Goal: Task Accomplishment & Management: Complete application form

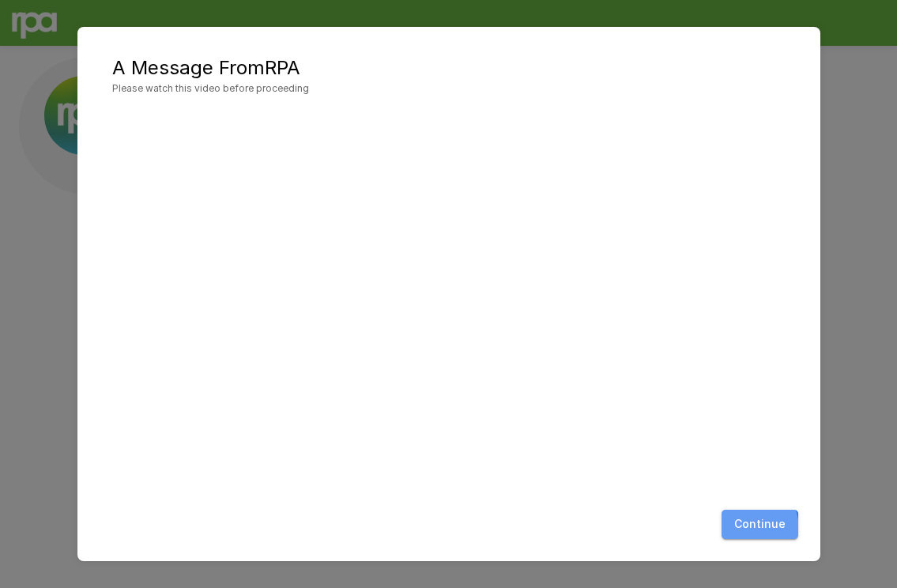
click at [738, 530] on button "Continue" at bounding box center [760, 524] width 77 height 29
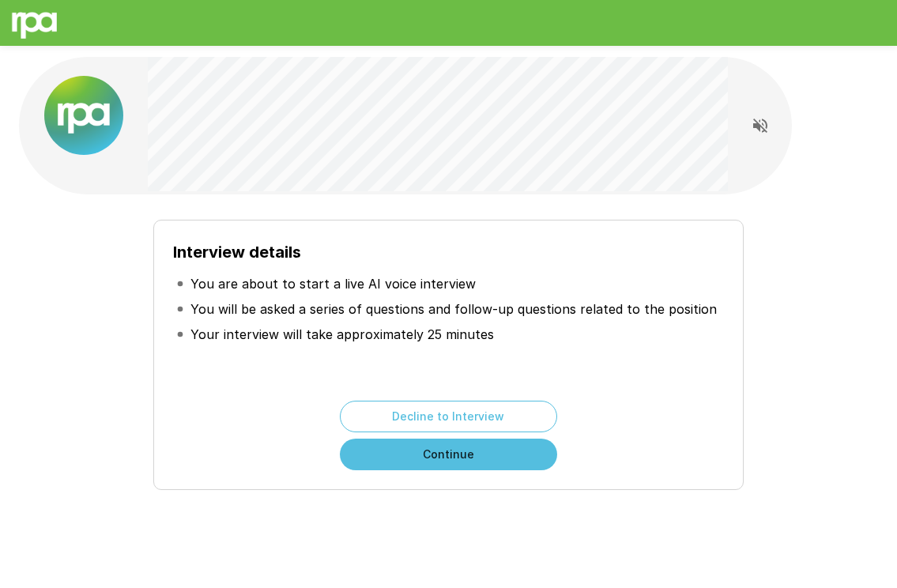
click at [523, 457] on button "Continue" at bounding box center [448, 455] width 217 height 32
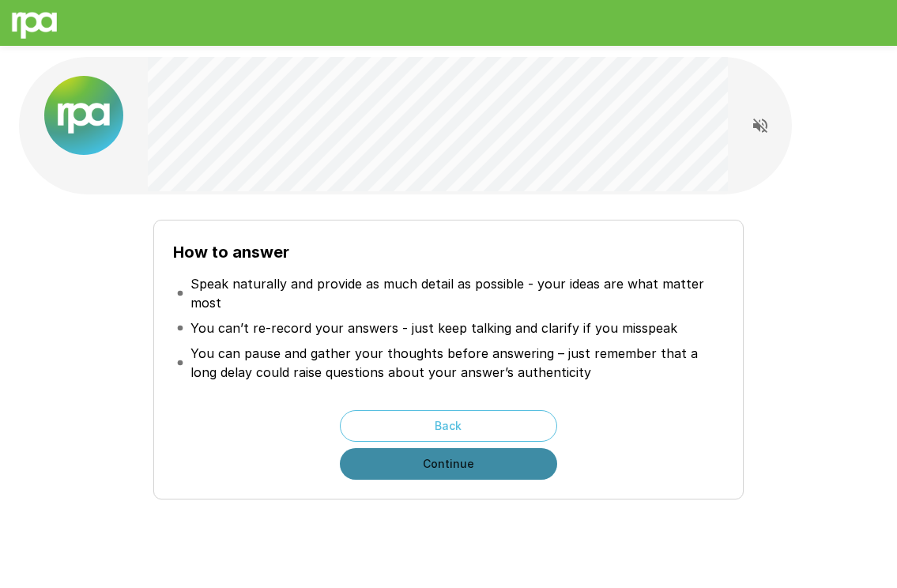
click at [523, 458] on button "Continue" at bounding box center [448, 464] width 217 height 32
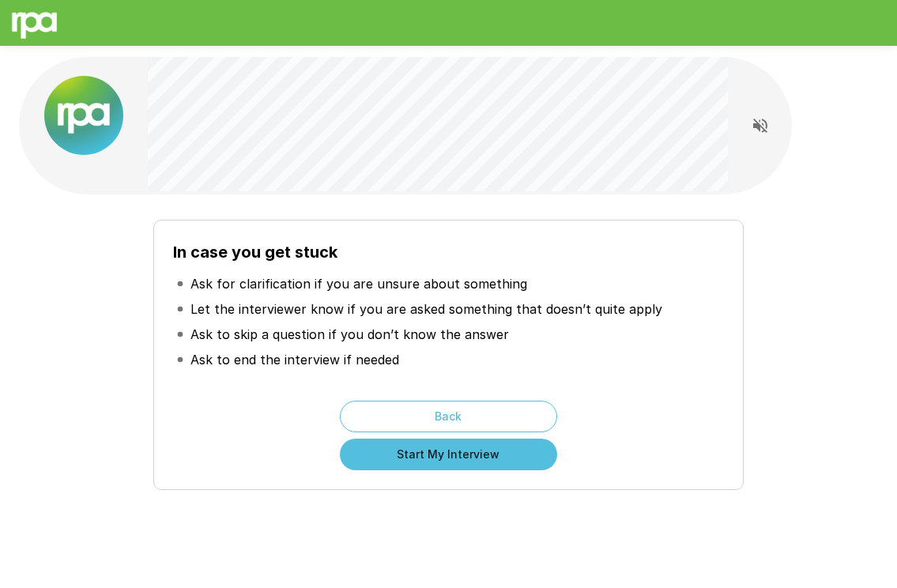
click at [523, 458] on button "Start My Interview" at bounding box center [448, 455] width 217 height 32
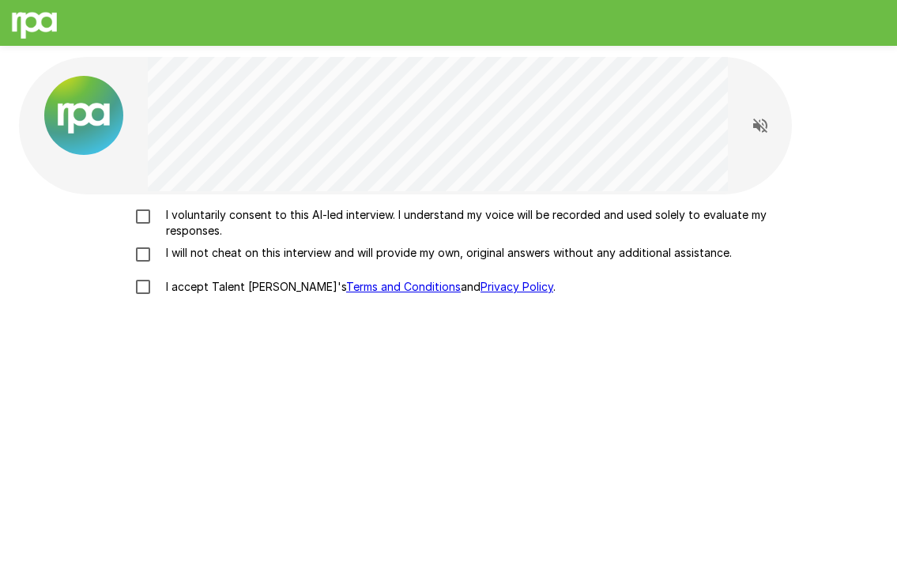
click at [244, 208] on p "I voluntarily consent to this AI-led interview. I understand my voice will be r…" at bounding box center [465, 223] width 611 height 32
click at [241, 248] on p "I will not cheat on this interview and will provide my own, original answers wi…" at bounding box center [446, 253] width 572 height 16
click at [241, 291] on p "I accept Talent Llama's Terms and Conditions and Privacy Policy ." at bounding box center [358, 287] width 396 height 16
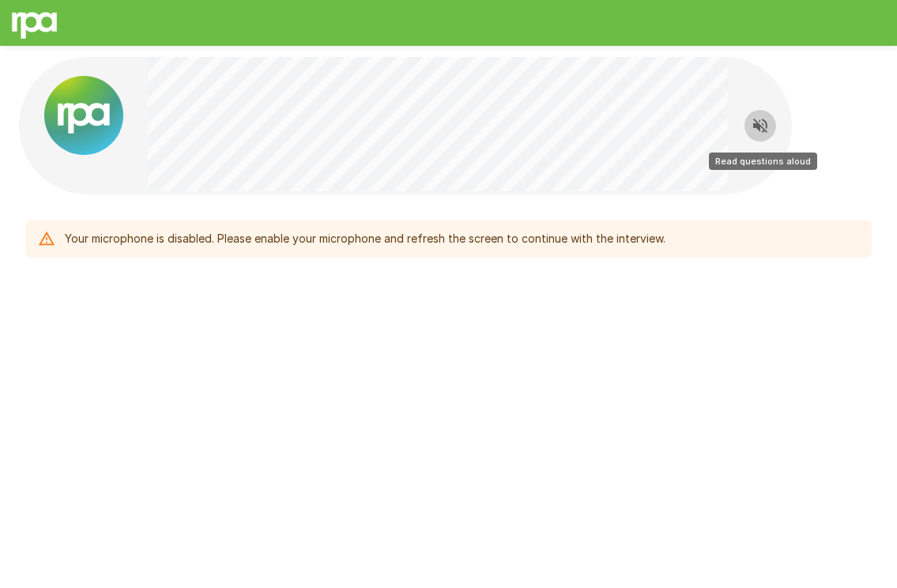
click at [757, 120] on icon "Read questions aloud" at bounding box center [760, 125] width 19 height 19
click at [764, 131] on icon "Stop reading questions aloud" at bounding box center [760, 126] width 14 height 14
